Goal: Check status

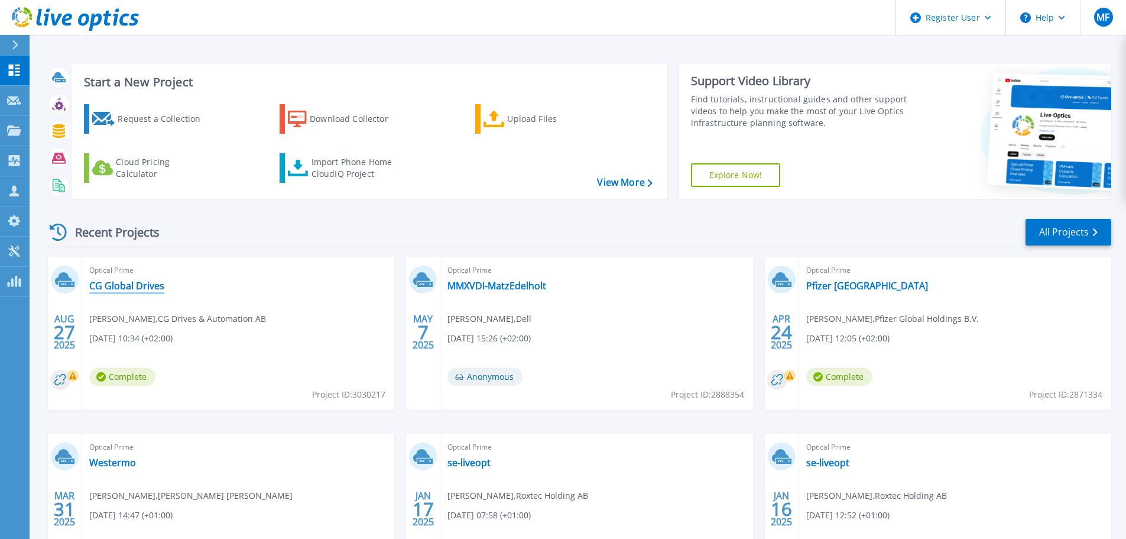
click at [114, 284] on link "CG Global Drives" at bounding box center [126, 286] width 75 height 12
